Goal: Task Accomplishment & Management: Use online tool/utility

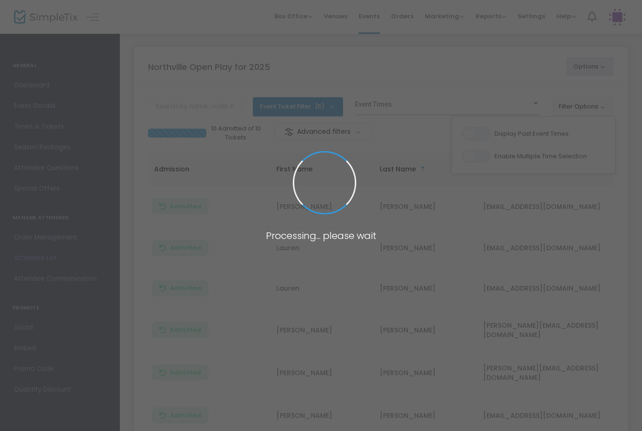
click at [576, 302] on span at bounding box center [321, 215] width 642 height 431
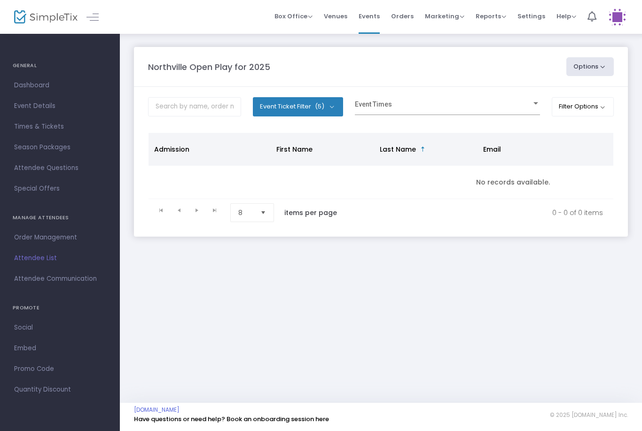
click at [497, 107] on span at bounding box center [443, 107] width 177 height 7
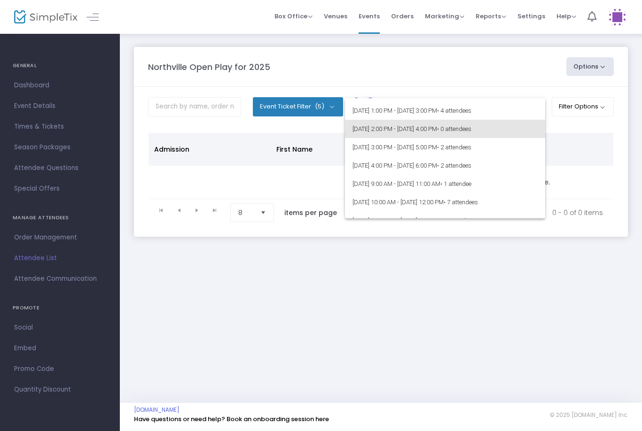
scroll to position [90, 0]
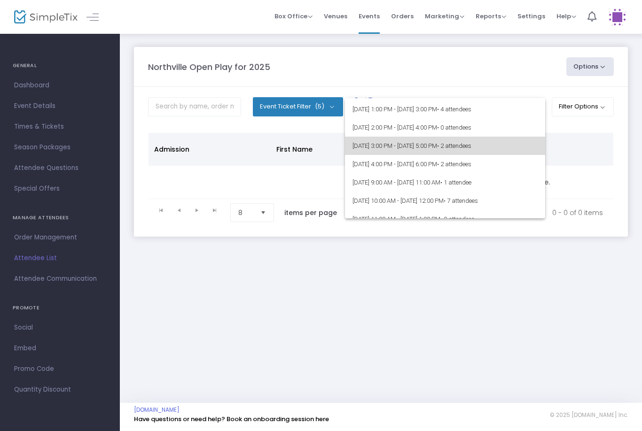
click at [502, 150] on span "8/26/2025 @ 3:00 PM - 8/26/2025 @ 5:00 PM • 2 attendees" at bounding box center [444, 146] width 185 height 18
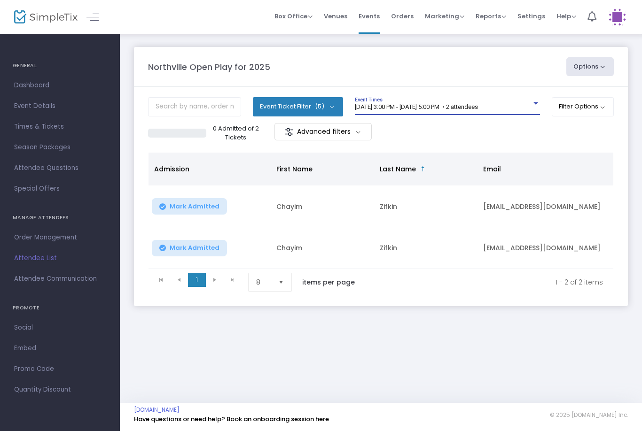
click at [489, 124] on div "0 Admitted of 2 Tickets Advanced filters" at bounding box center [380, 133] width 465 height 20
click at [518, 108] on div "8/26/2025 @ 3:00 PM - 8/26/2025 @ 5:00 PM • 2 attendees" at bounding box center [443, 107] width 177 height 7
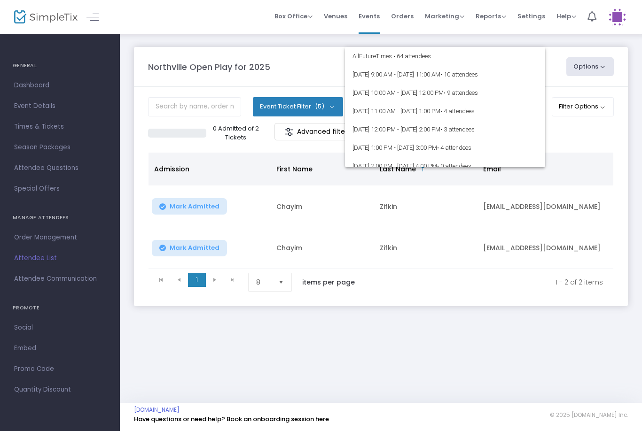
scroll to position [0, 0]
click at [493, 79] on span "8/26/2025 @ 9:00 AM - 8/26/2025 @ 11:00 AM • 10 attendees" at bounding box center [444, 74] width 185 height 18
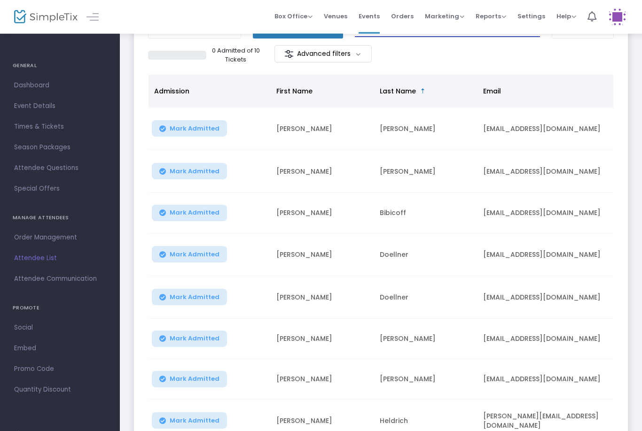
click at [209, 263] on button "Mark Admitted" at bounding box center [189, 255] width 75 height 16
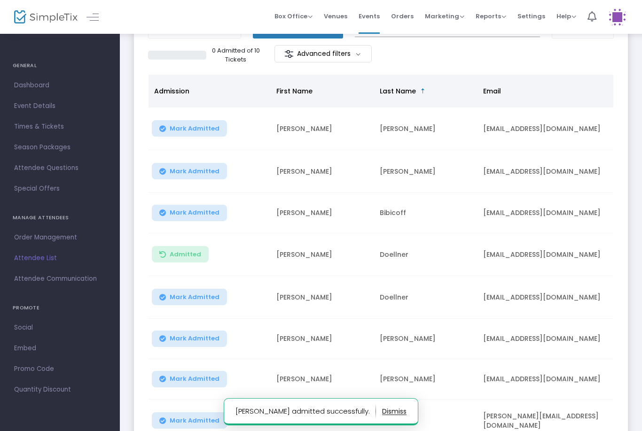
click at [206, 249] on button "Admitted" at bounding box center [180, 254] width 57 height 16
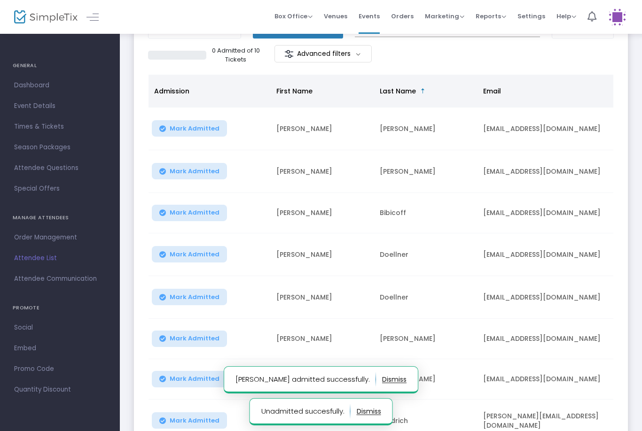
click at [207, 299] on span "Mark Admitted" at bounding box center [195, 298] width 50 height 8
click at [206, 249] on button "Mark Admitted" at bounding box center [189, 254] width 75 height 16
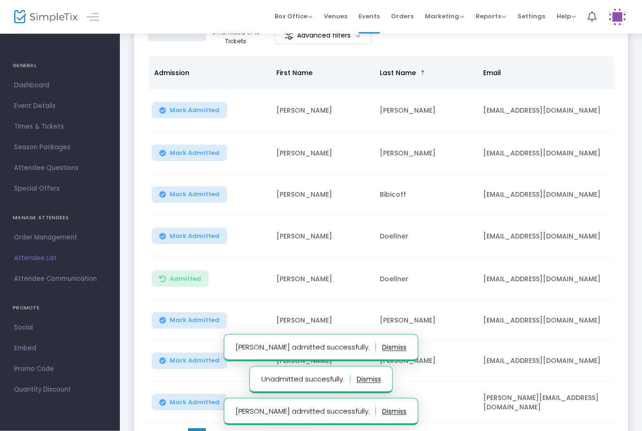
scroll to position [155, 0]
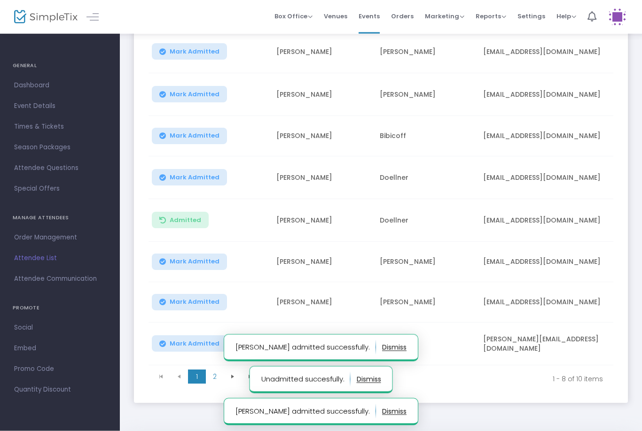
click at [210, 183] on button "Mark Admitted" at bounding box center [189, 178] width 75 height 16
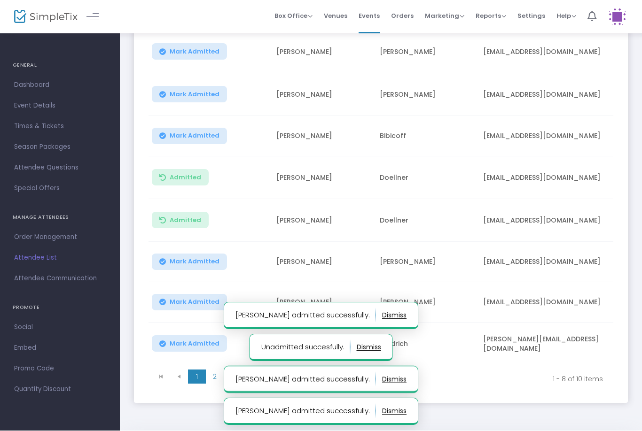
click at [382, 323] on button "button" at bounding box center [394, 315] width 24 height 15
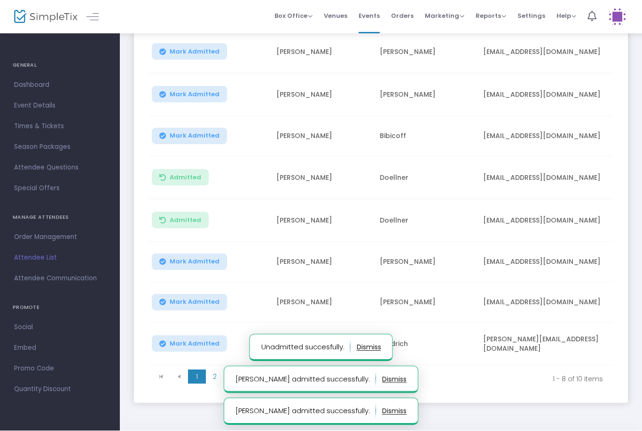
click at [366, 355] on button "button" at bounding box center [368, 347] width 24 height 15
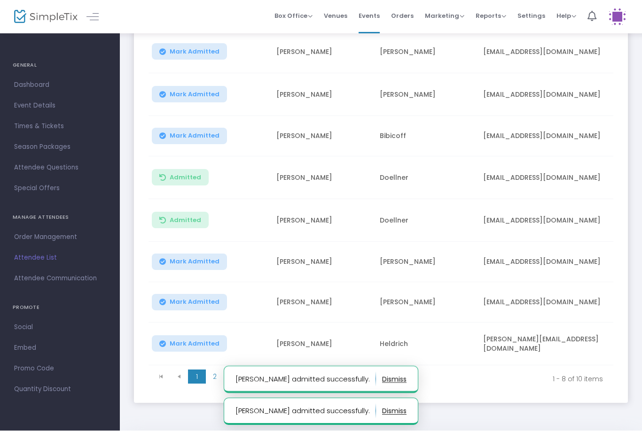
click at [371, 394] on notifier-notification "Mark admitted successfully." at bounding box center [321, 379] width 194 height 27
click at [382, 419] on button "button" at bounding box center [394, 411] width 24 height 15
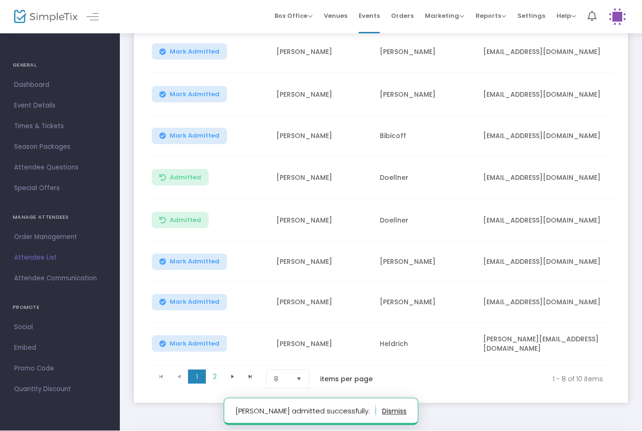
click at [294, 382] on span "Select" at bounding box center [298, 379] width 15 height 15
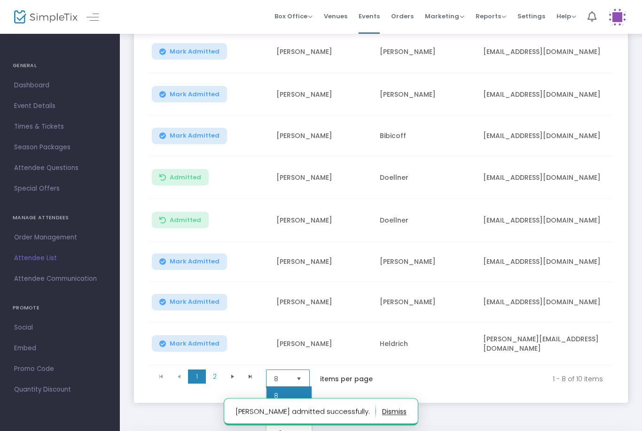
click at [287, 414] on li "25" at bounding box center [288, 414] width 45 height 19
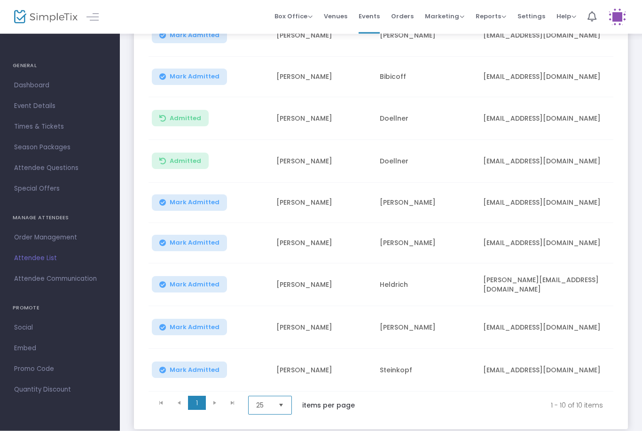
scroll to position [216, 0]
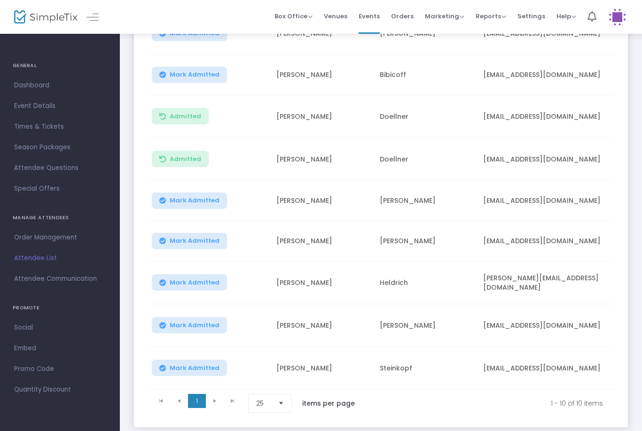
click at [210, 322] on span "Mark Admitted" at bounding box center [195, 326] width 50 height 8
